Goal: Navigation & Orientation: Go to known website

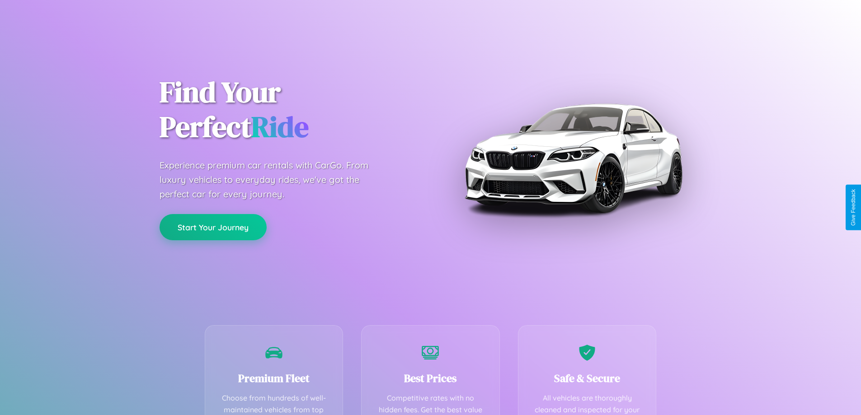
click at [213, 227] on button "Start Your Journey" at bounding box center [212, 227] width 107 height 26
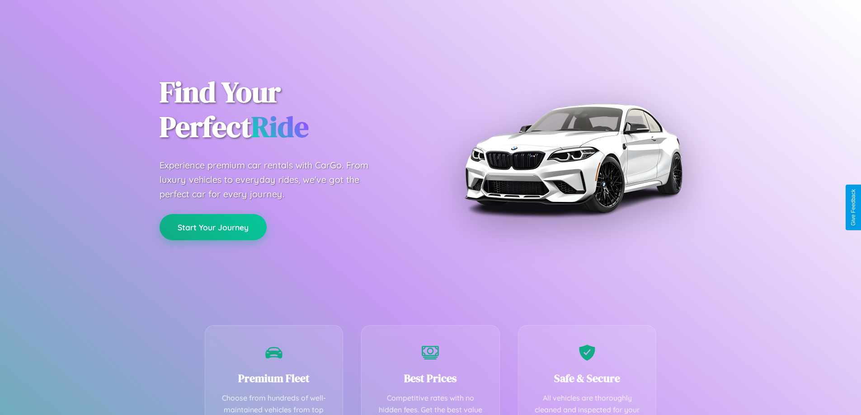
click at [213, 227] on button "Start Your Journey" at bounding box center [212, 227] width 107 height 26
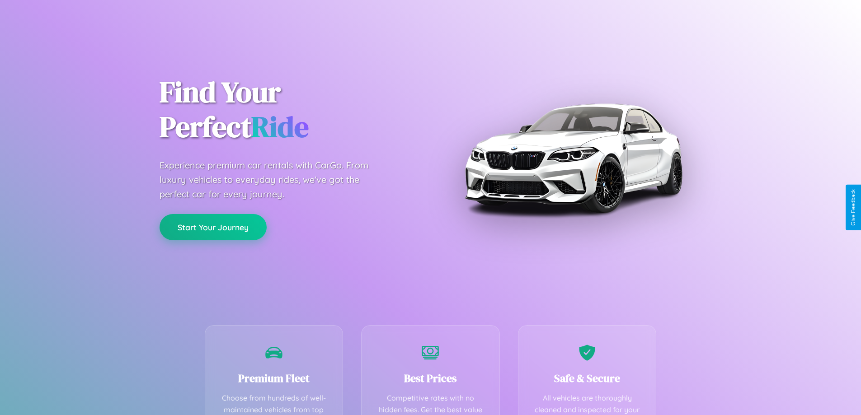
click at [213, 227] on button "Start Your Journey" at bounding box center [212, 227] width 107 height 26
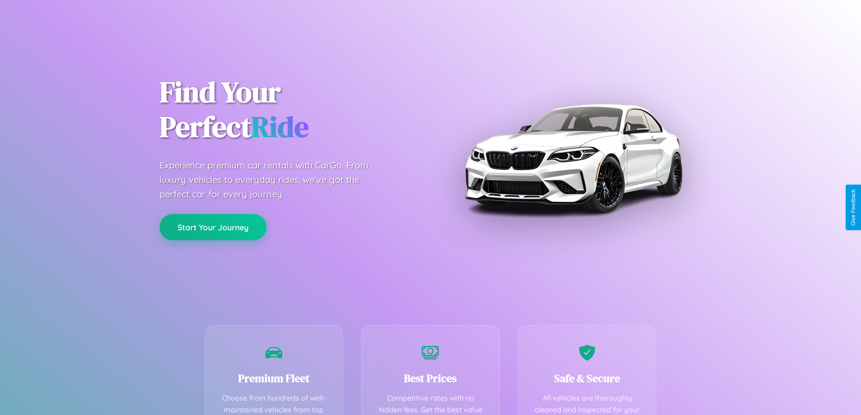
click at [213, 227] on button "Start Your Journey" at bounding box center [212, 227] width 107 height 26
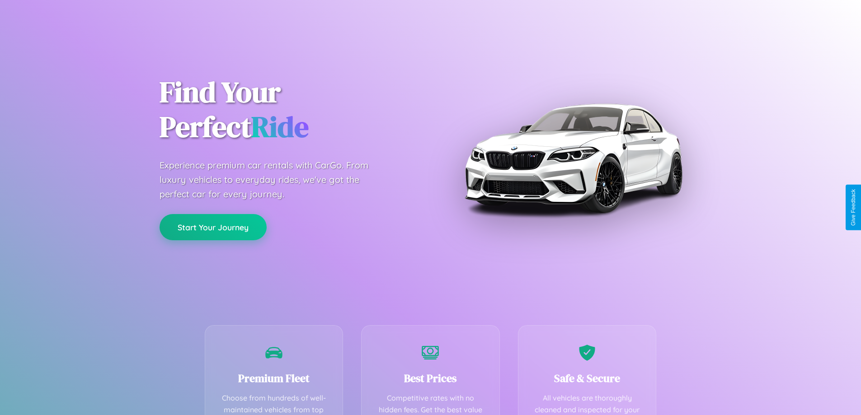
click at [213, 227] on button "Start Your Journey" at bounding box center [212, 227] width 107 height 26
